Goal: Information Seeking & Learning: Check status

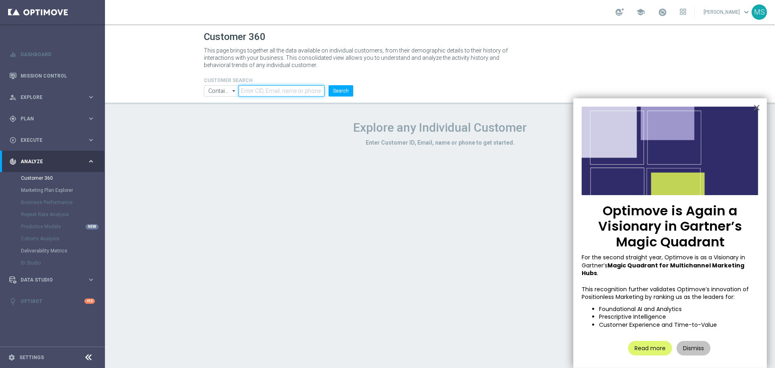
click at [258, 87] on input "text" at bounding box center [281, 90] width 86 height 11
click at [295, 89] on input "text" at bounding box center [281, 90] width 86 height 11
paste input "945414"
type input "945414"
click at [328, 85] on button "Search" at bounding box center [340, 90] width 25 height 11
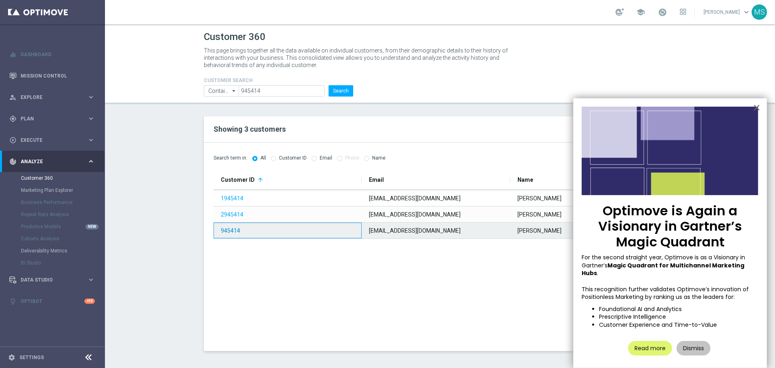
click at [233, 233] on link "945414" at bounding box center [230, 230] width 19 height 6
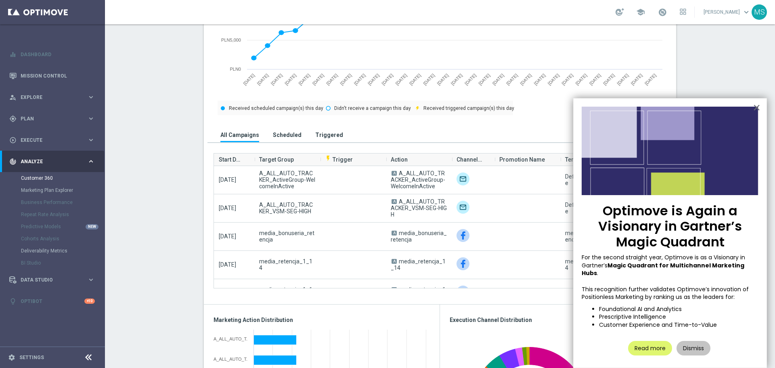
click at [320, 141] on button "Triggered" at bounding box center [329, 134] width 32 height 15
